Goal: Task Accomplishment & Management: Use online tool/utility

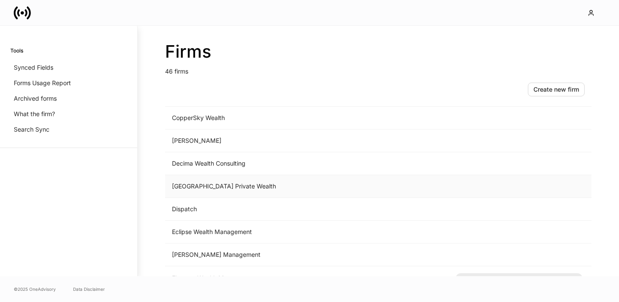
scroll to position [392, 0]
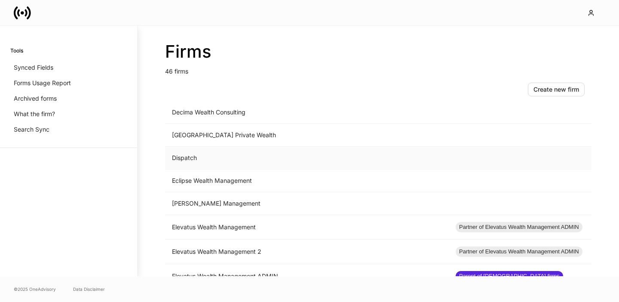
click at [228, 165] on td "Dispatch" at bounding box center [307, 158] width 284 height 23
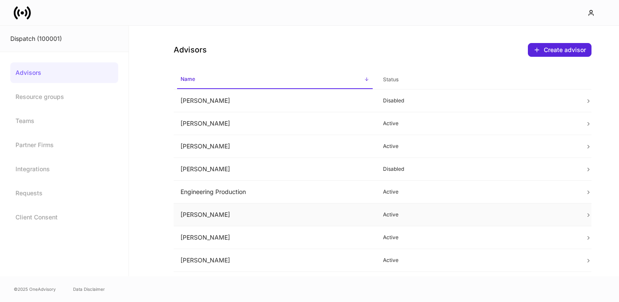
click at [217, 211] on td "[PERSON_NAME]" at bounding box center [275, 214] width 202 height 23
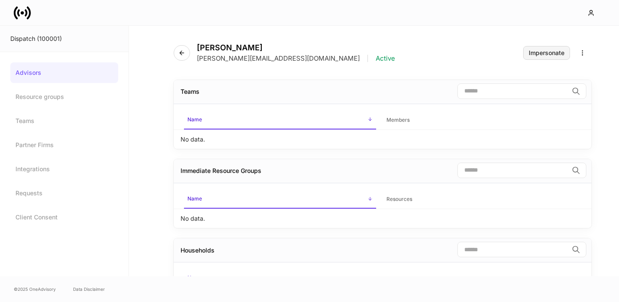
click at [534, 52] on div "Impersonate" at bounding box center [547, 53] width 36 height 6
drag, startPoint x: 16, startPoint y: 4, endPoint x: 17, endPoint y: 9, distance: 4.9
click at [16, 4] on icon at bounding box center [22, 12] width 17 height 17
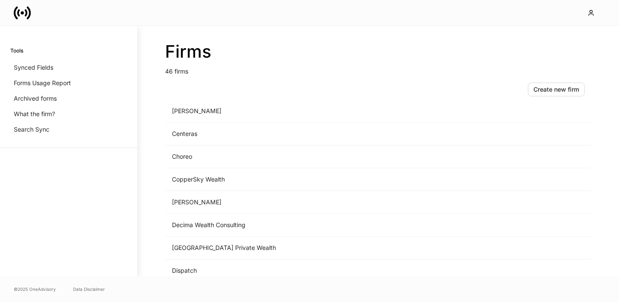
scroll to position [315, 0]
